Goal: Transaction & Acquisition: Register for event/course

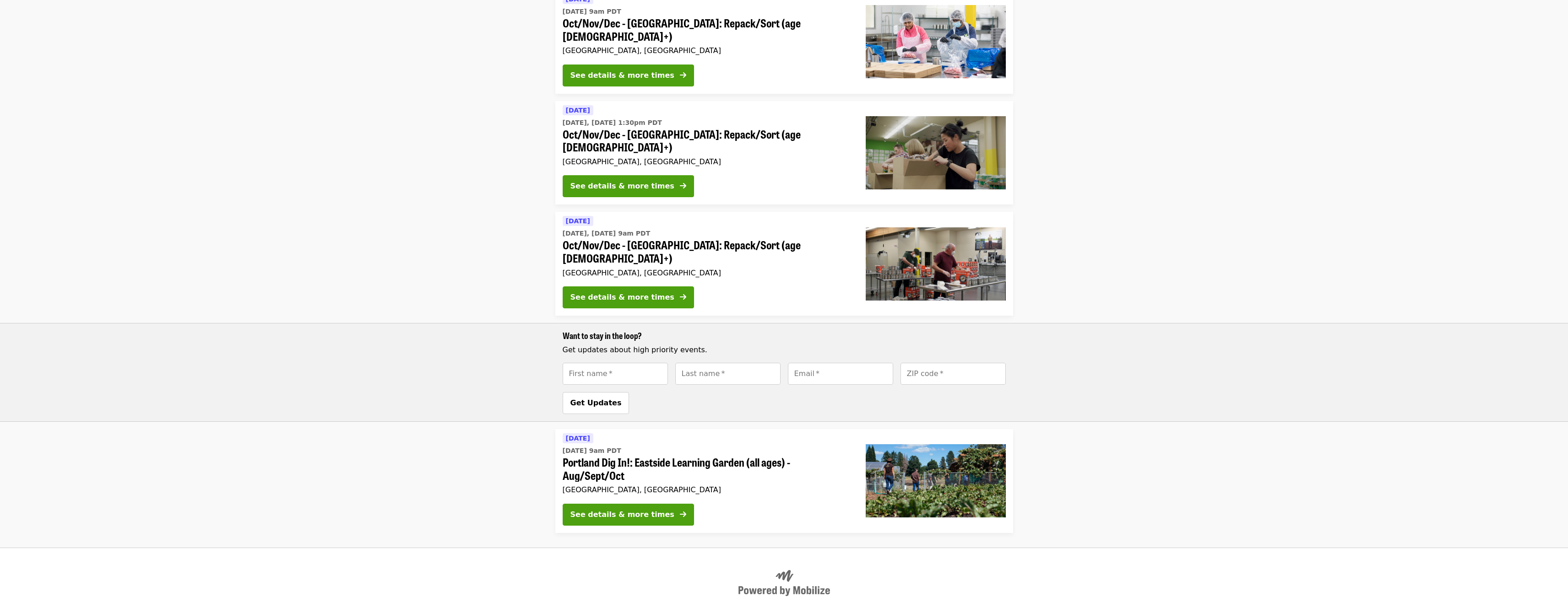
scroll to position [52, 0]
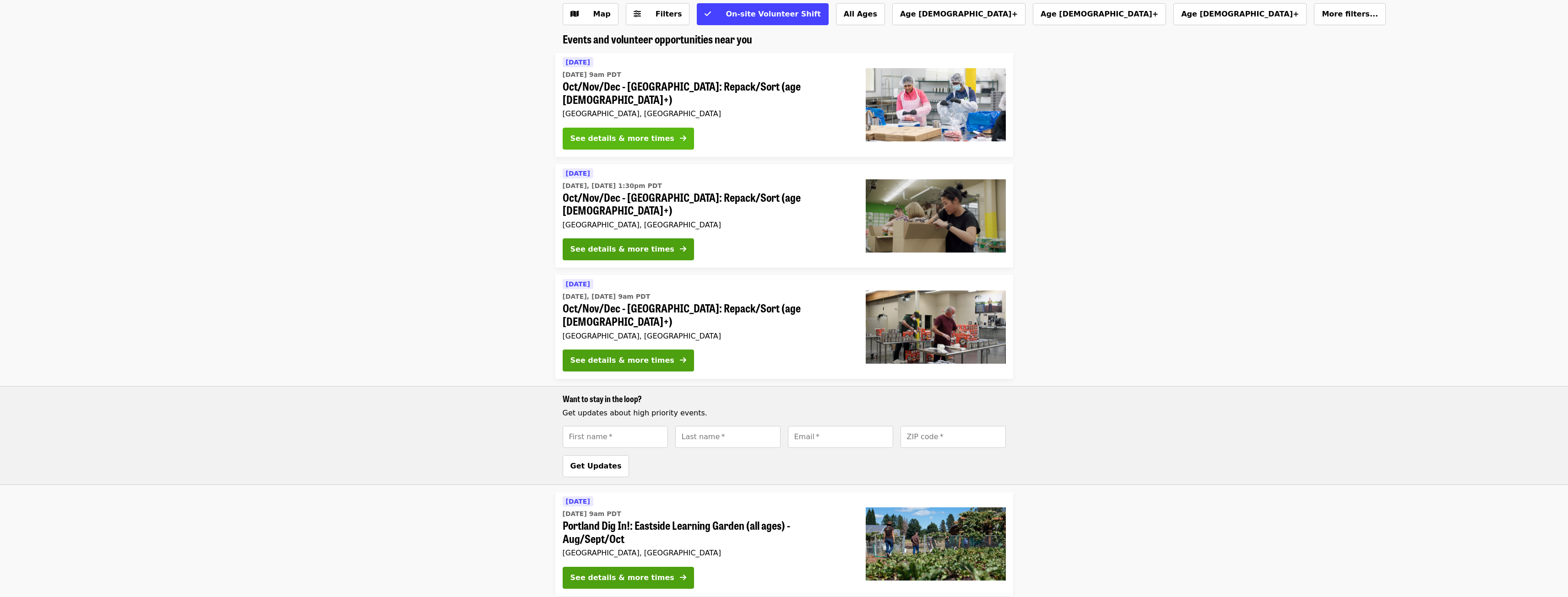
click at [680, 134] on icon "arrow-right icon" at bounding box center [683, 138] width 7 height 8
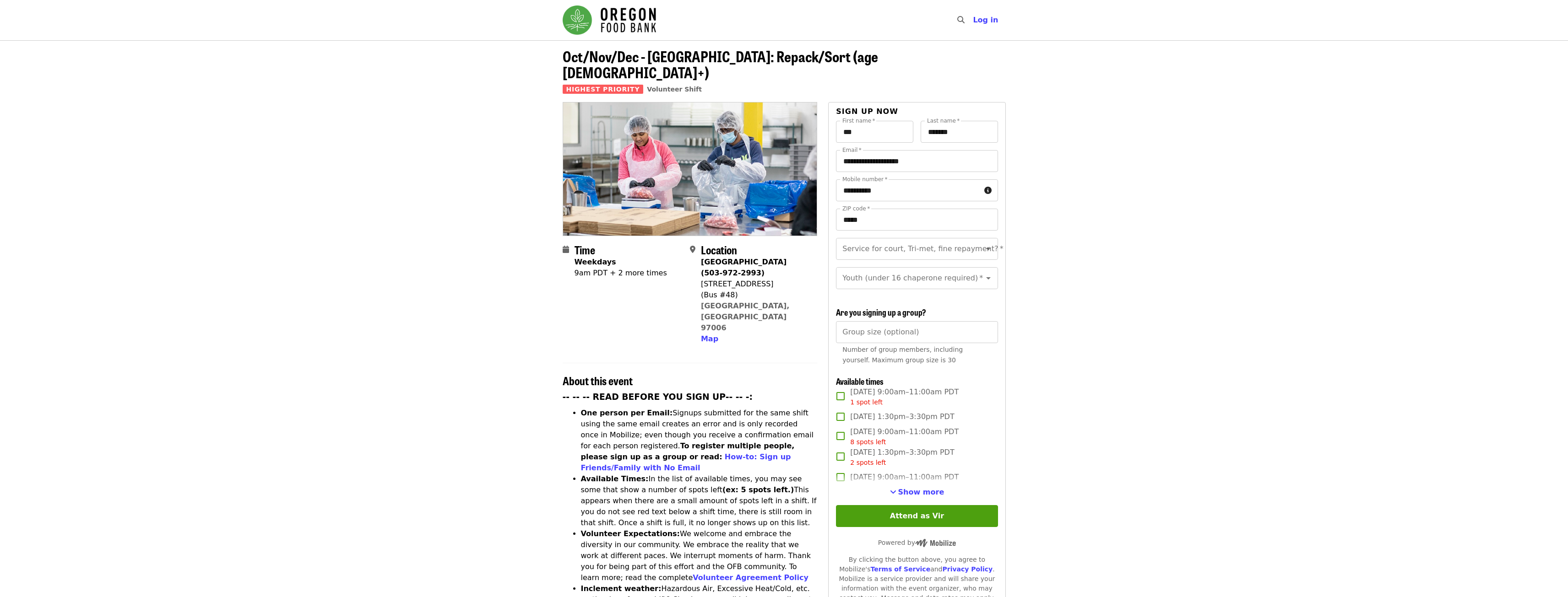
click at [605, 28] on img "Main navigation" at bounding box center [609, 20] width 93 height 29
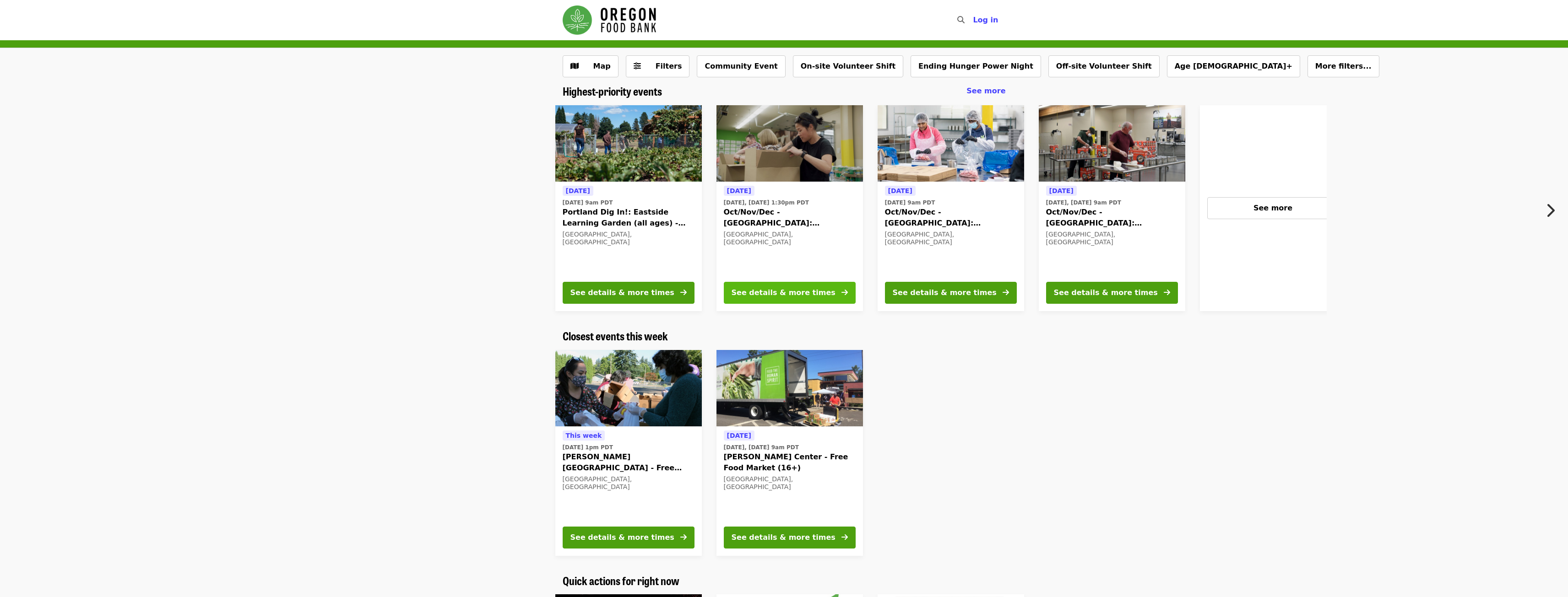
click at [780, 285] on button "See details & more times" at bounding box center [789, 292] width 132 height 22
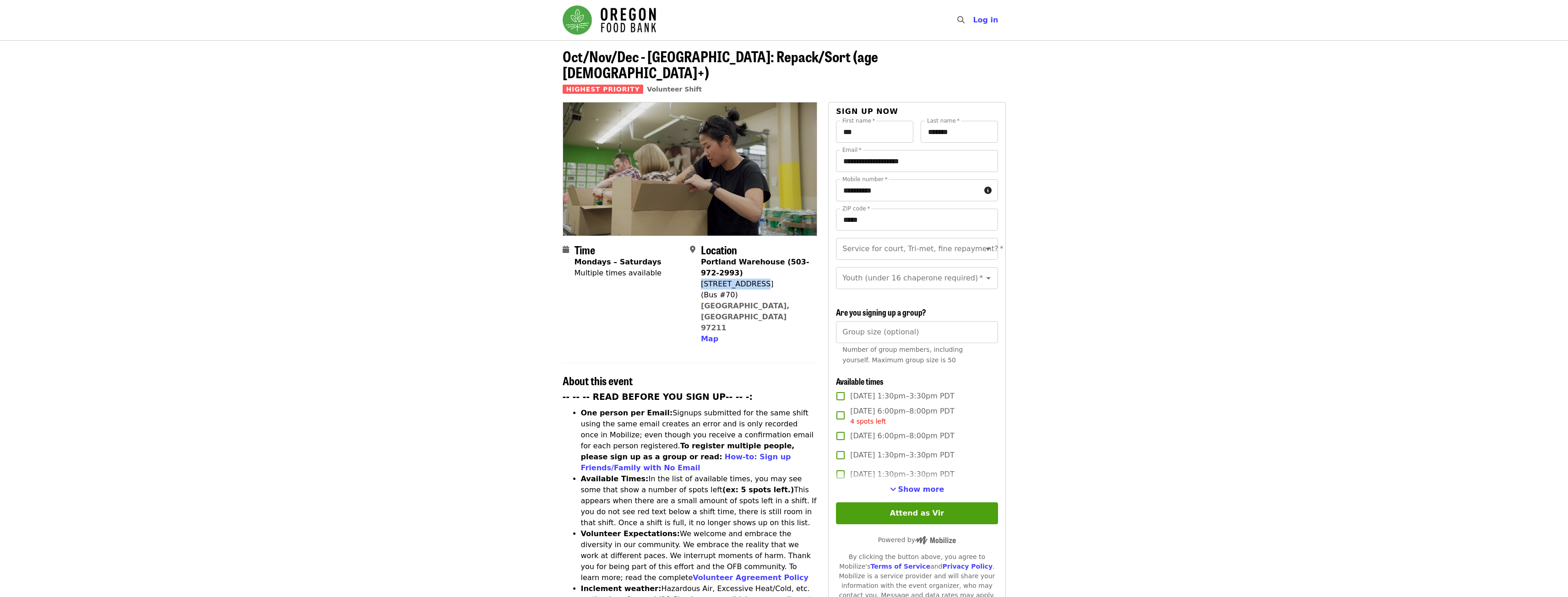
drag, startPoint x: 702, startPoint y: 262, endPoint x: 761, endPoint y: 271, distance: 59.7
click at [761, 279] on div "[STREET_ADDRESS]" at bounding box center [755, 284] width 109 height 11
copy div "[STREET_ADDRESS]"
drag, startPoint x: 770, startPoint y: 294, endPoint x: 701, endPoint y: 269, distance: 73.4
click at [701, 269] on div "Portland Warehouse (503-972-2993) [STREET_ADDRESS] Map" at bounding box center [755, 301] width 109 height 88
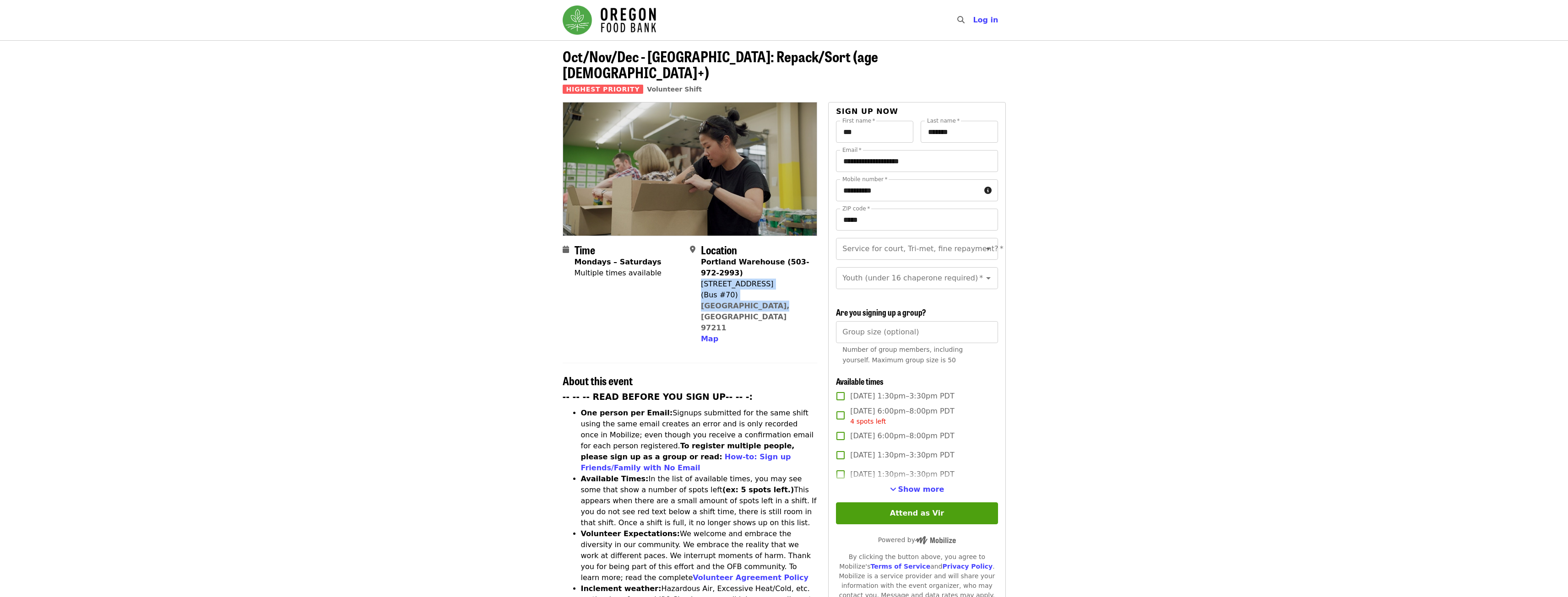
copy span "[STREET_ADDRESS]"
